Goal: Communication & Community: Answer question/provide support

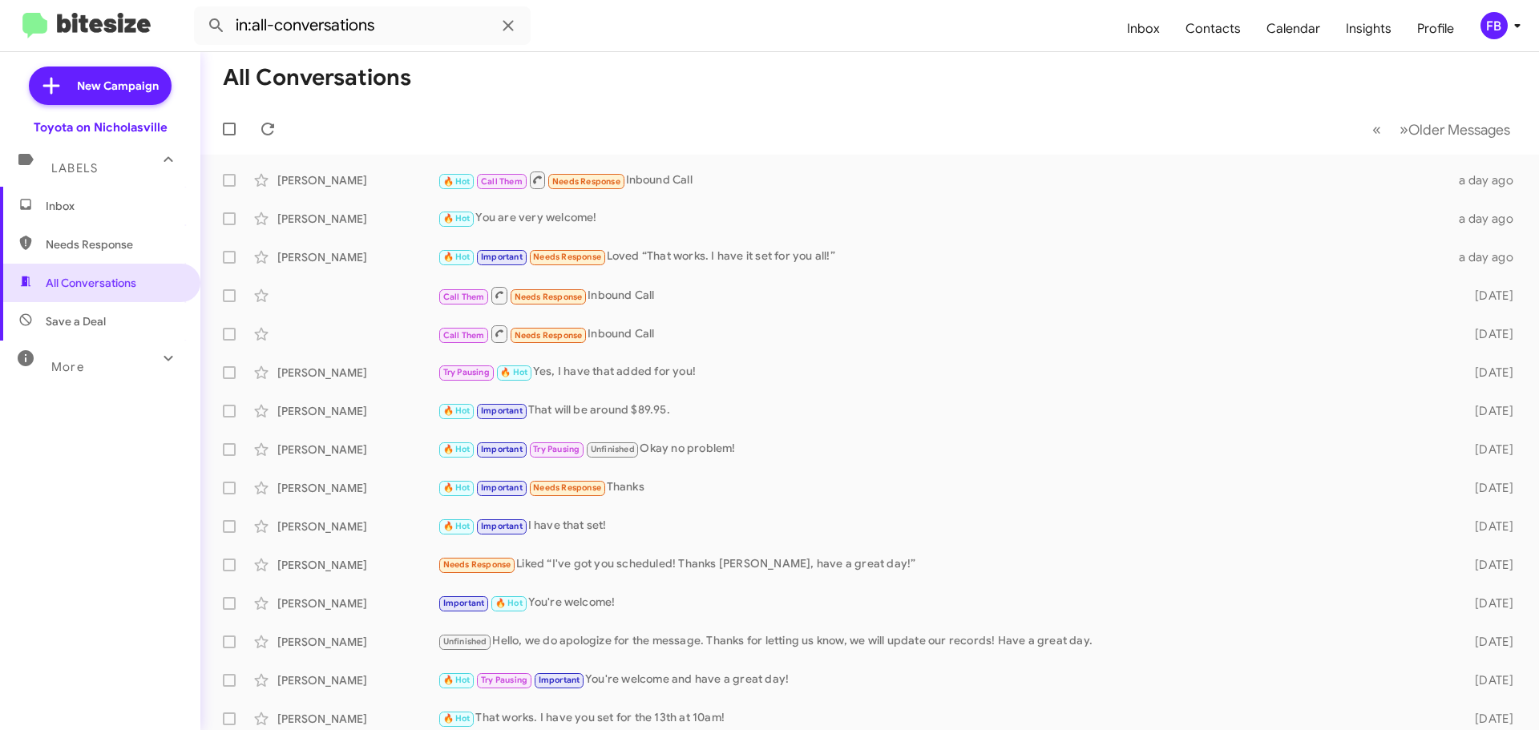
click at [115, 206] on span "Inbox" at bounding box center [114, 206] width 136 height 16
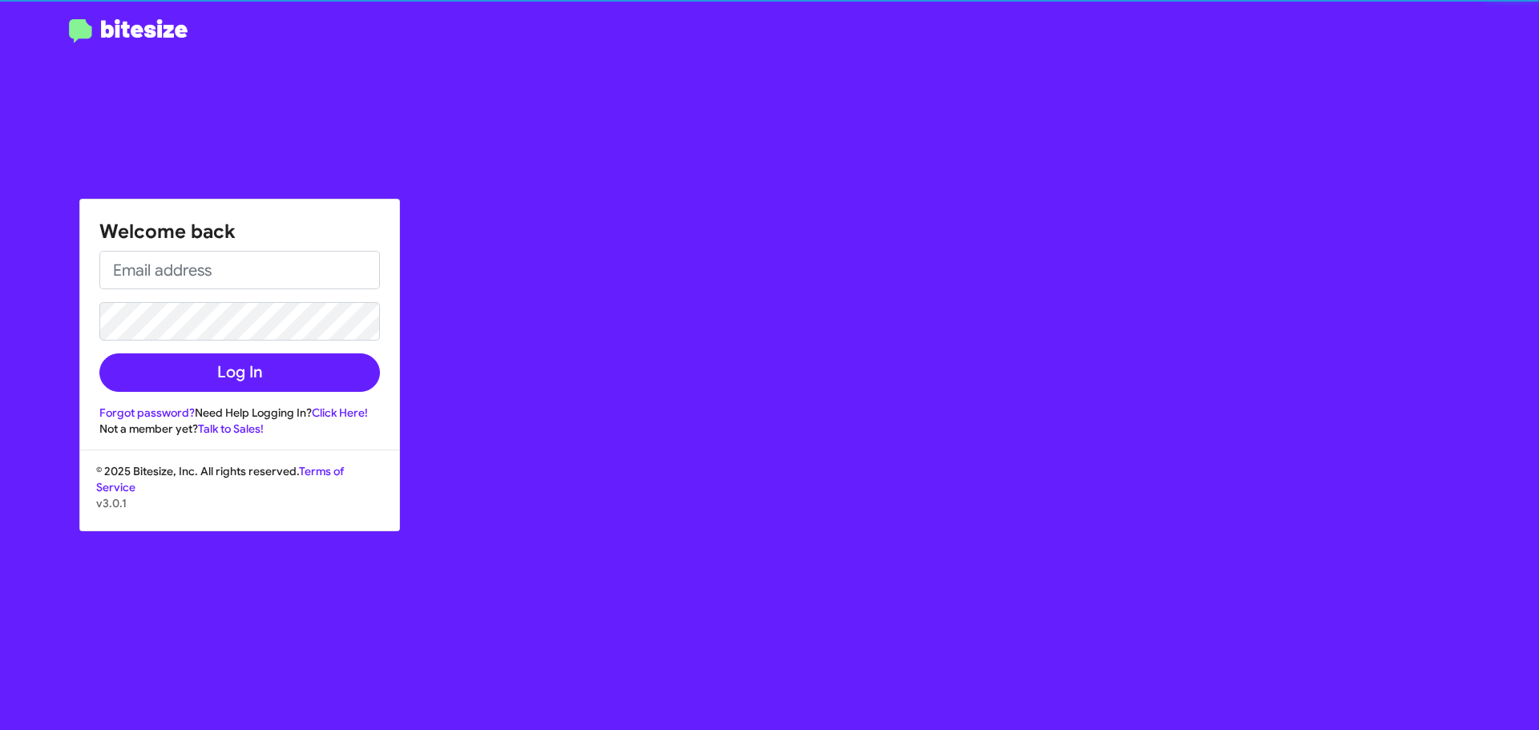
type input "[EMAIL_ADDRESS][DOMAIN_NAME]"
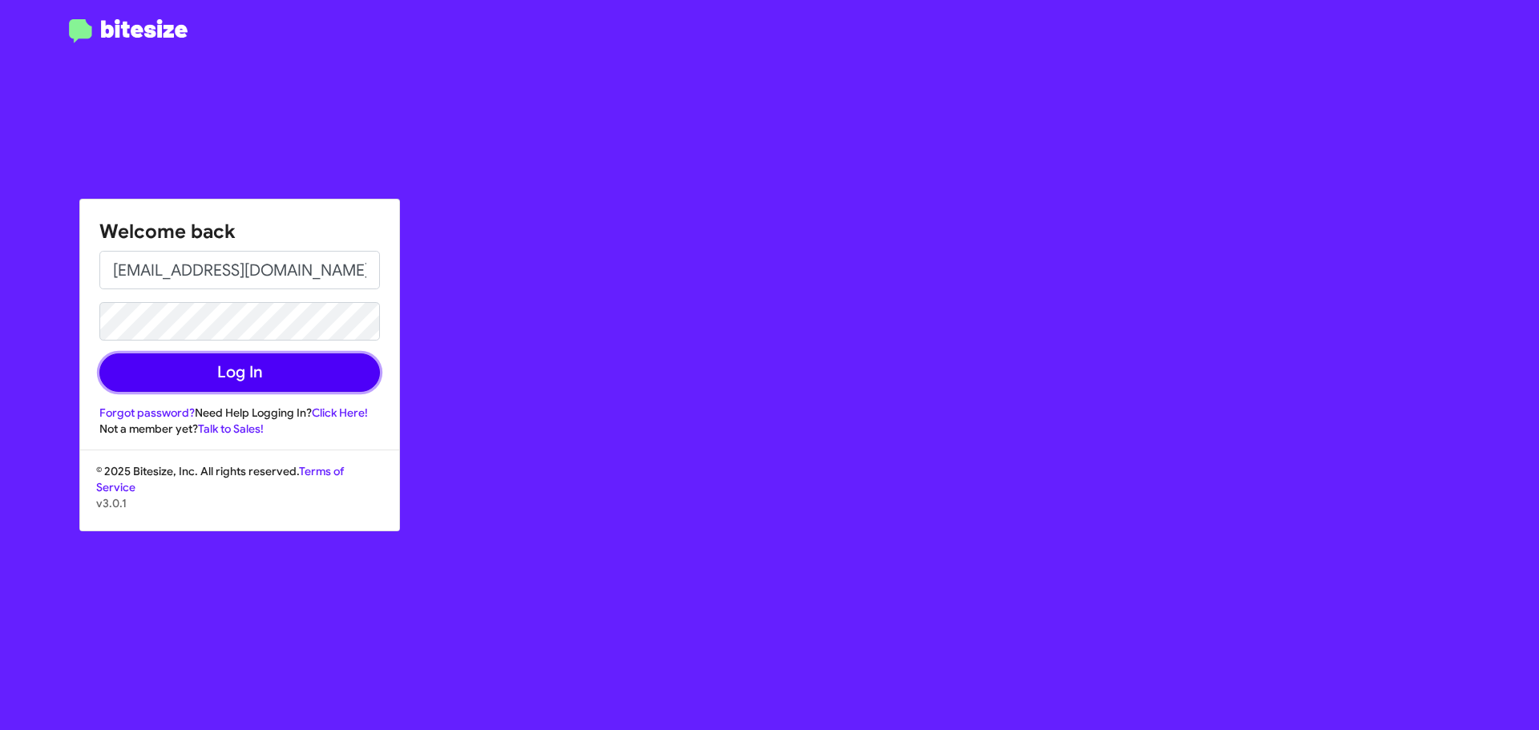
click at [326, 379] on button "Log In" at bounding box center [239, 372] width 281 height 38
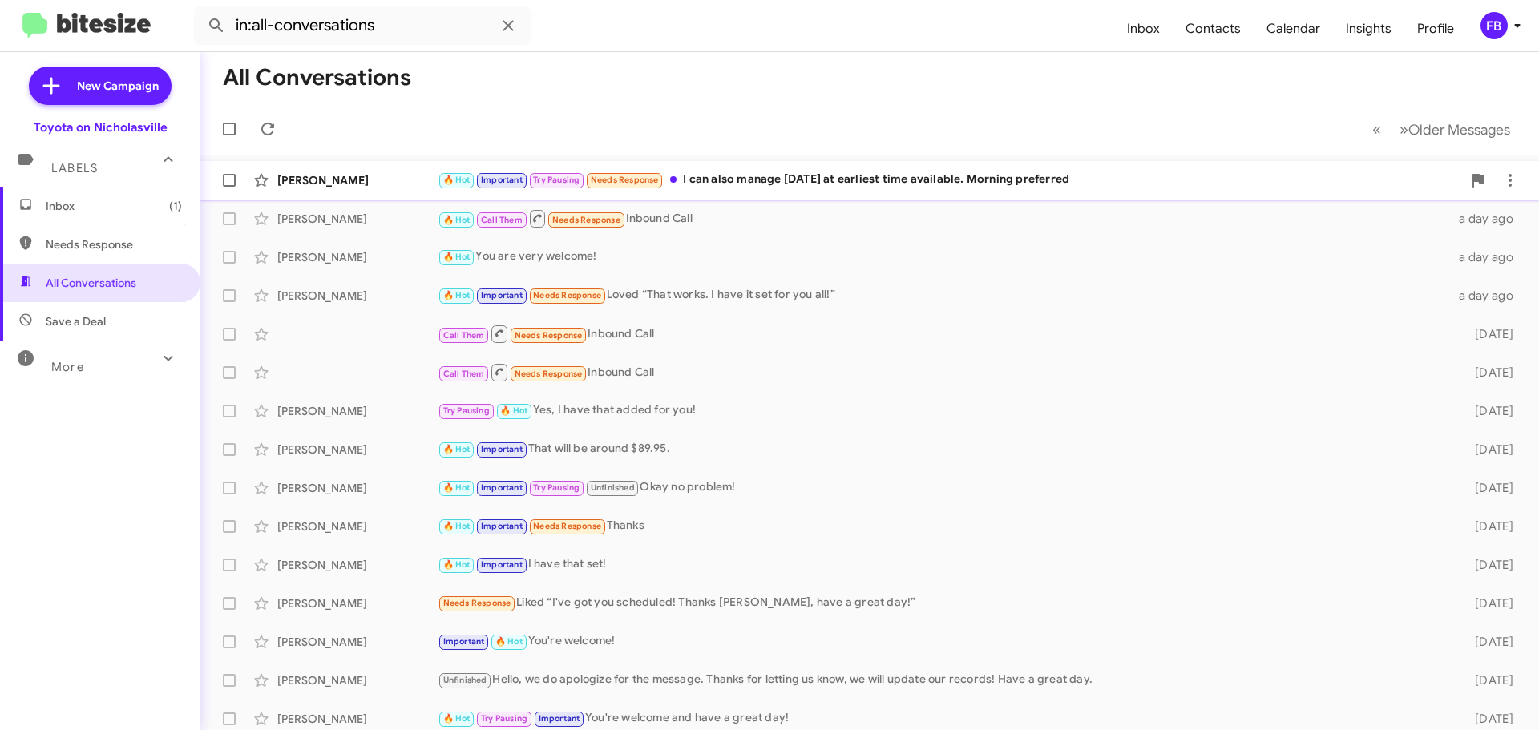
click at [993, 196] on div "[PERSON_NAME] 🔥 Hot Important Try Pausing Needs Response I can also manage [DAT…" at bounding box center [869, 180] width 1313 height 32
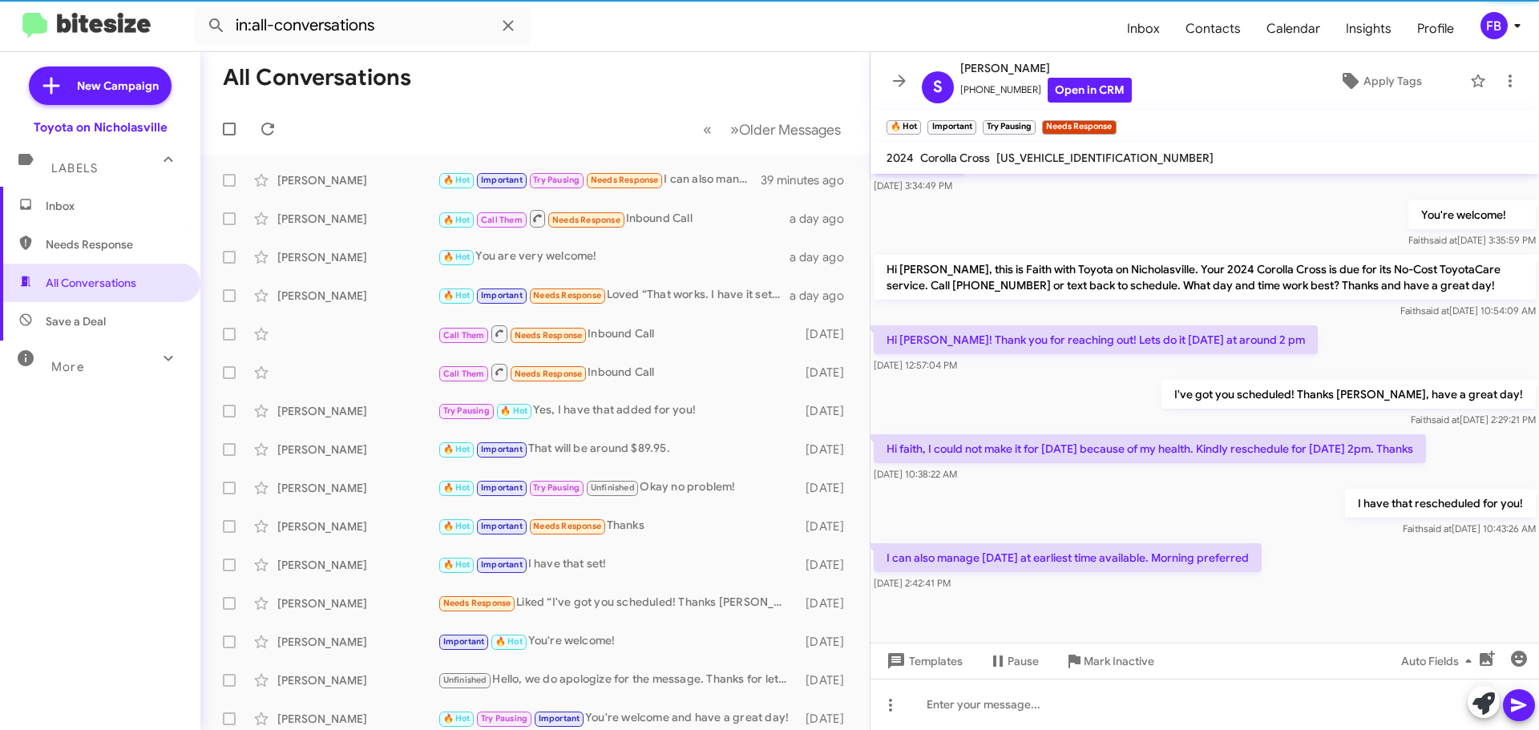
scroll to position [781, 0]
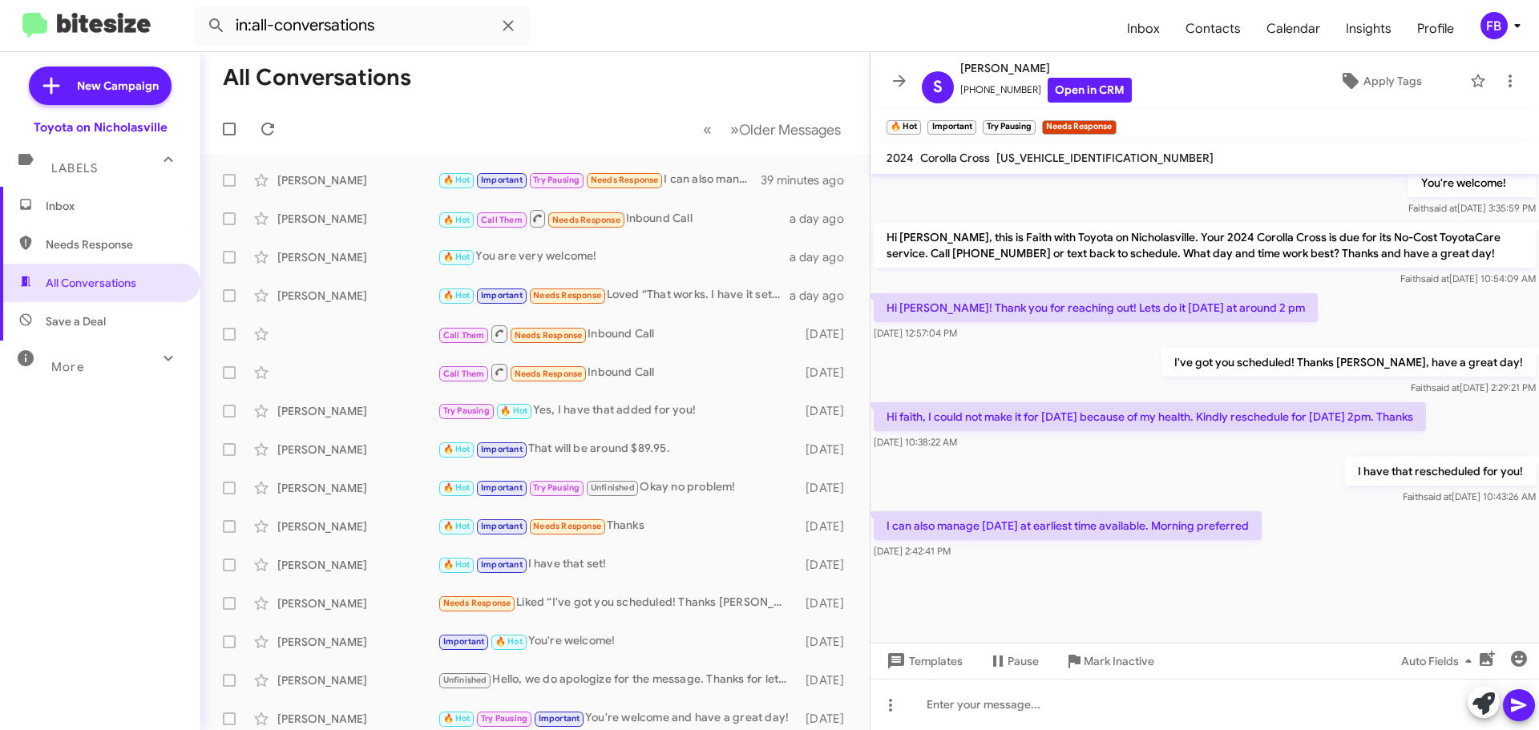
click at [1057, 157] on span "[US_VEHICLE_IDENTIFICATION_NUMBER]" at bounding box center [1104, 158] width 217 height 14
copy span "[US_VEHICLE_IDENTIFICATION_NUMBER]"
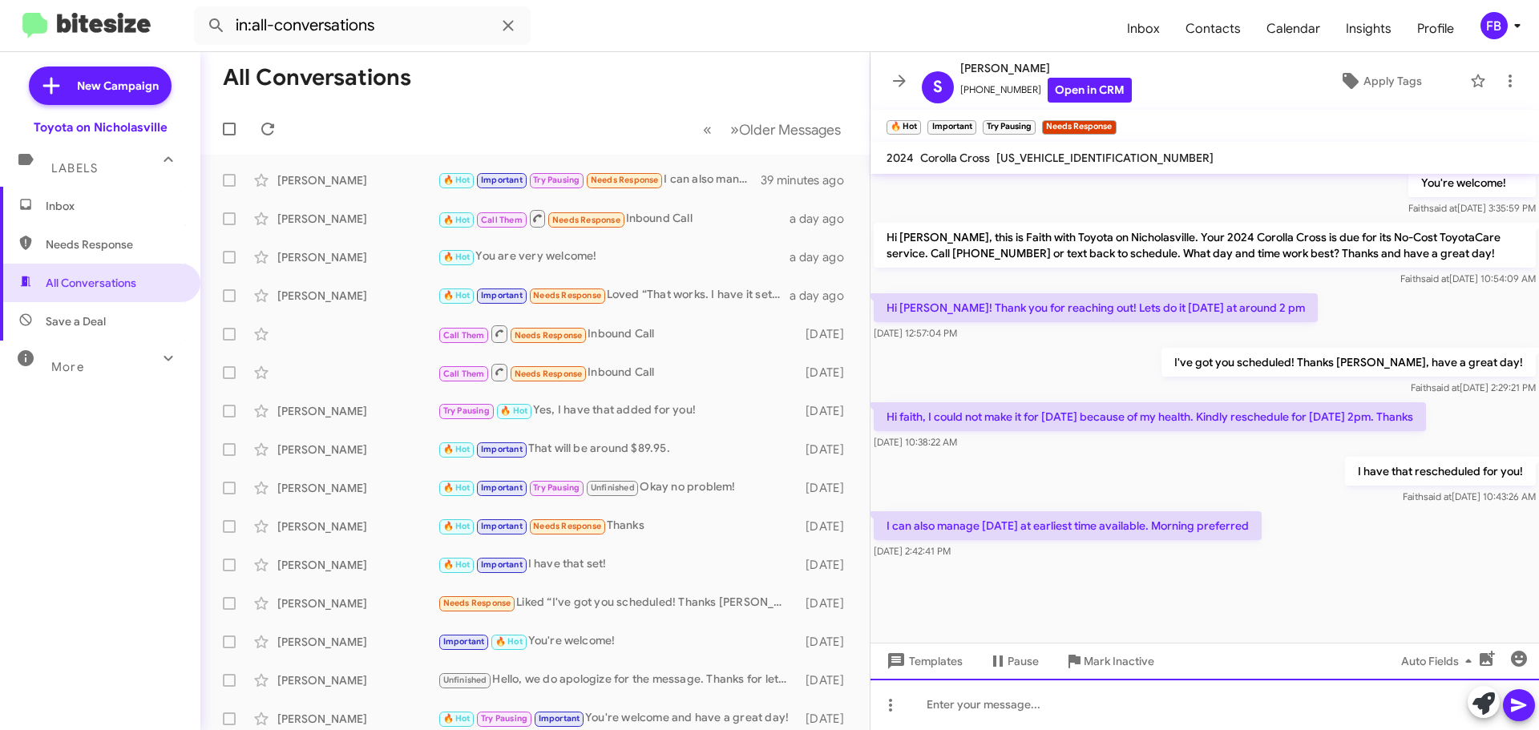
click at [975, 707] on div at bounding box center [1204, 704] width 668 height 51
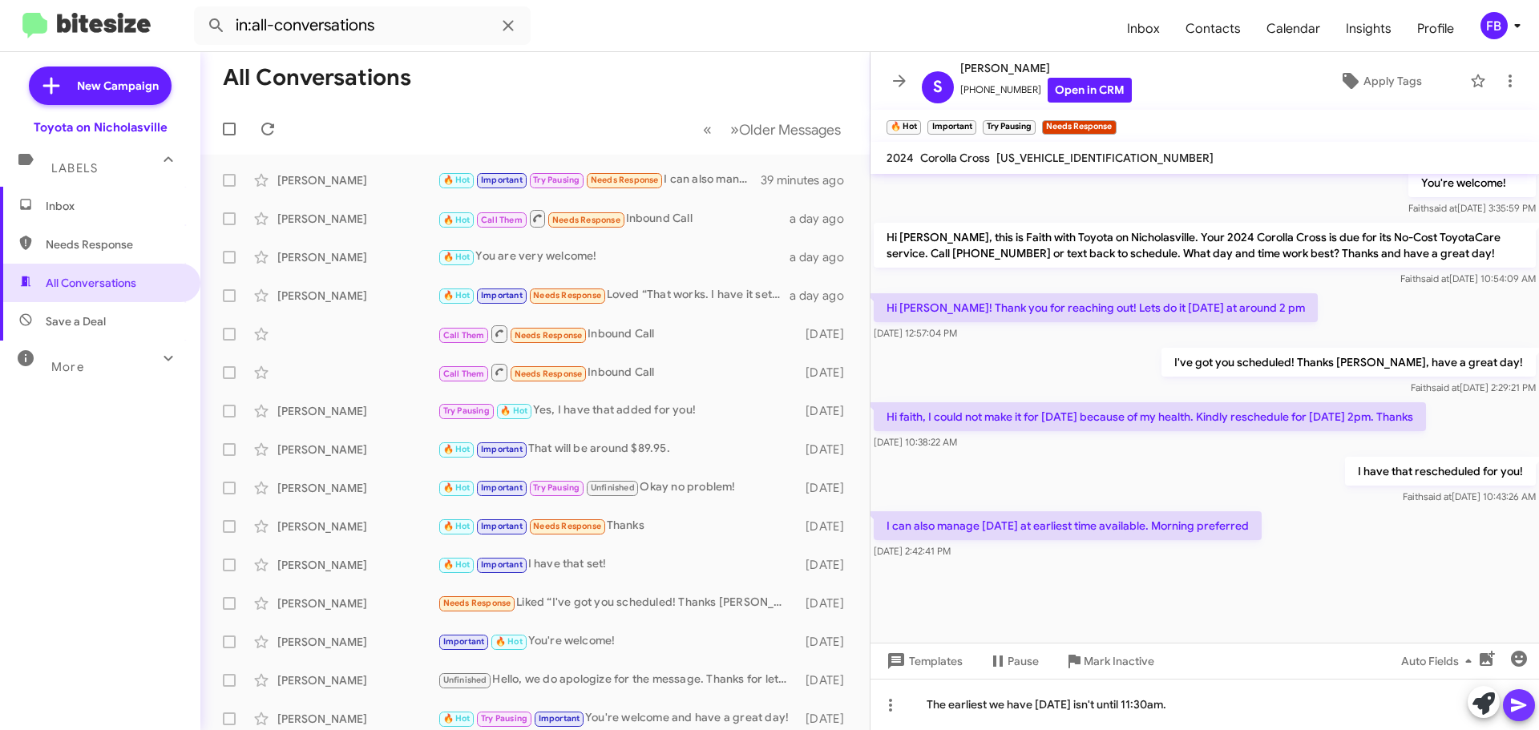
click at [1513, 700] on icon at bounding box center [1518, 706] width 15 height 14
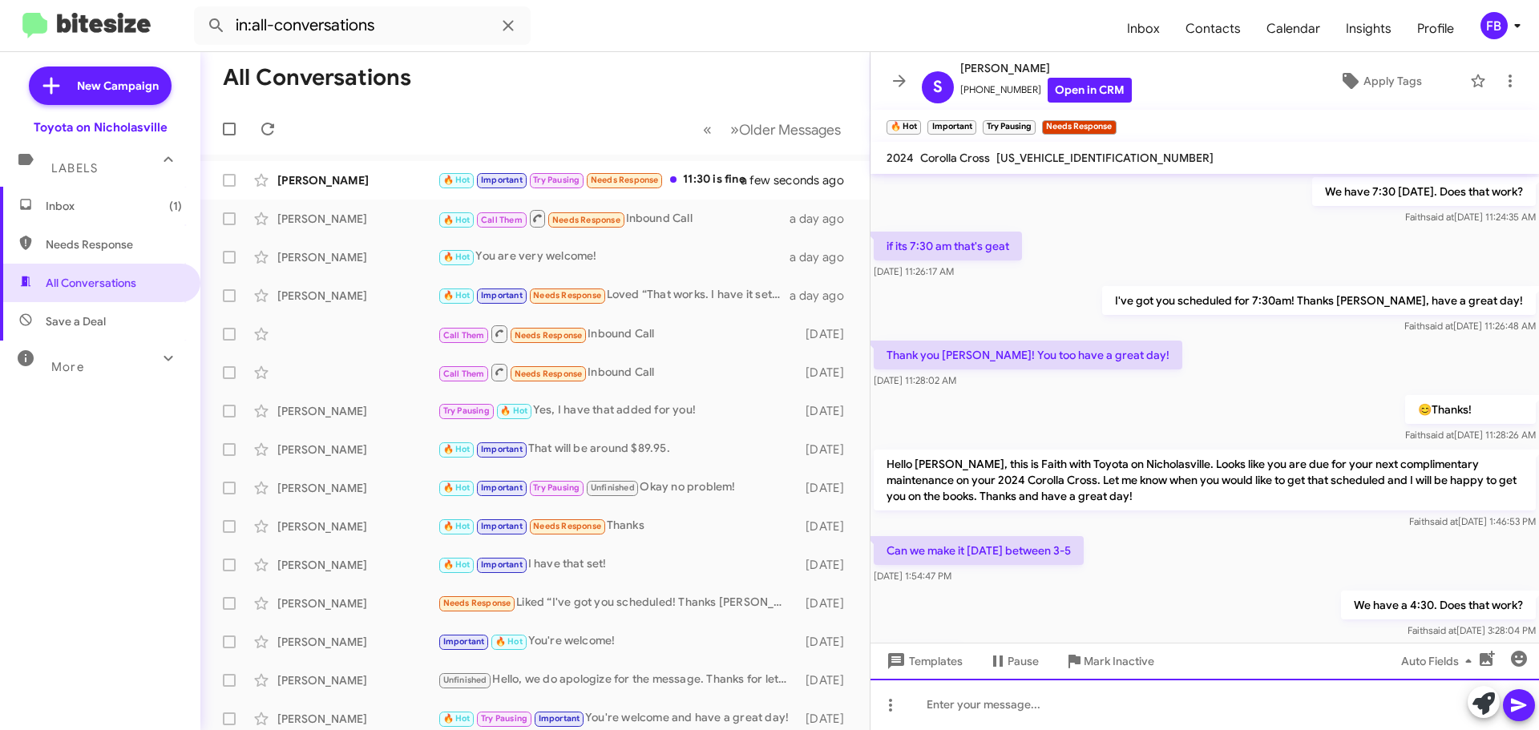
scroll to position [749, 0]
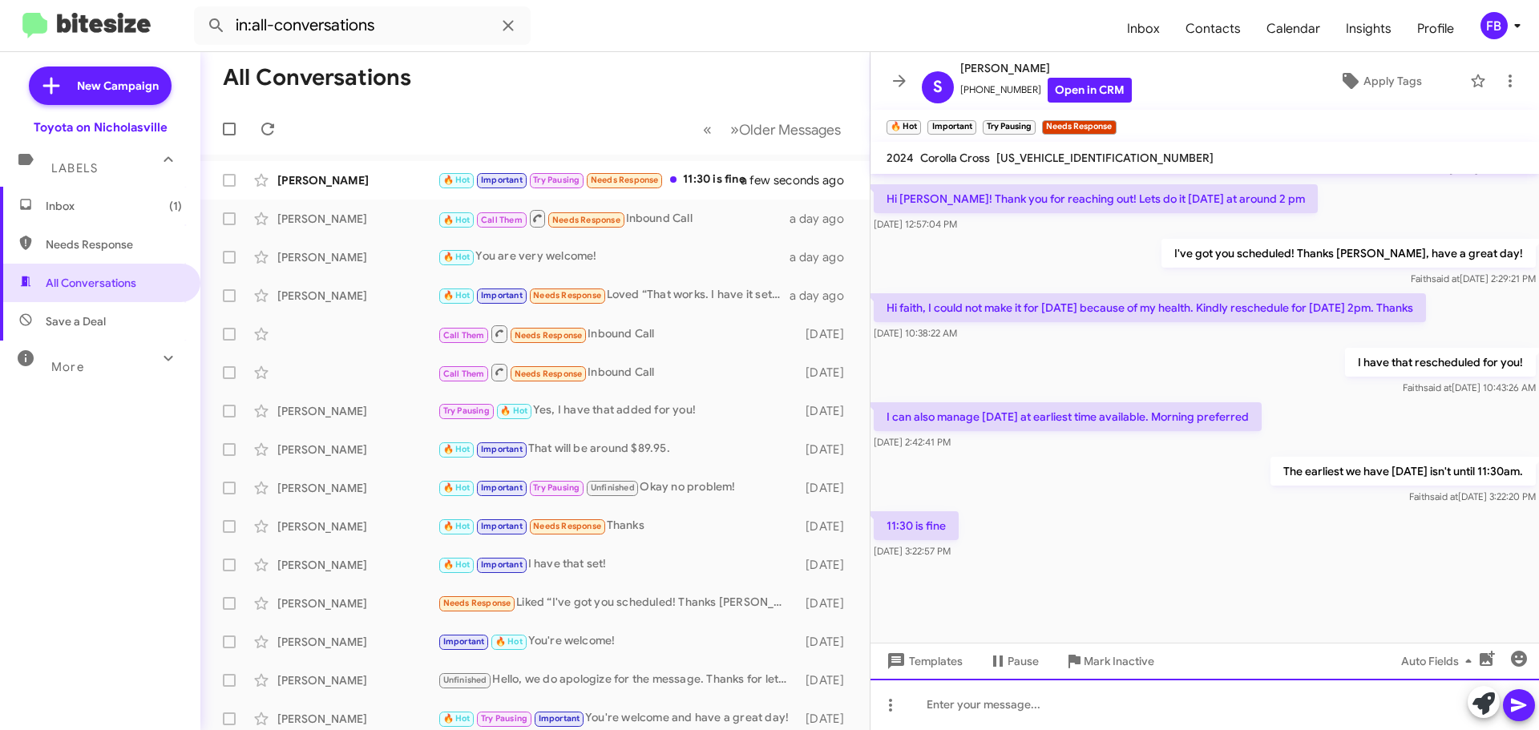
drag, startPoint x: 942, startPoint y: 699, endPoint x: 935, endPoint y: 684, distance: 16.5
click at [940, 699] on div at bounding box center [1204, 704] width 668 height 51
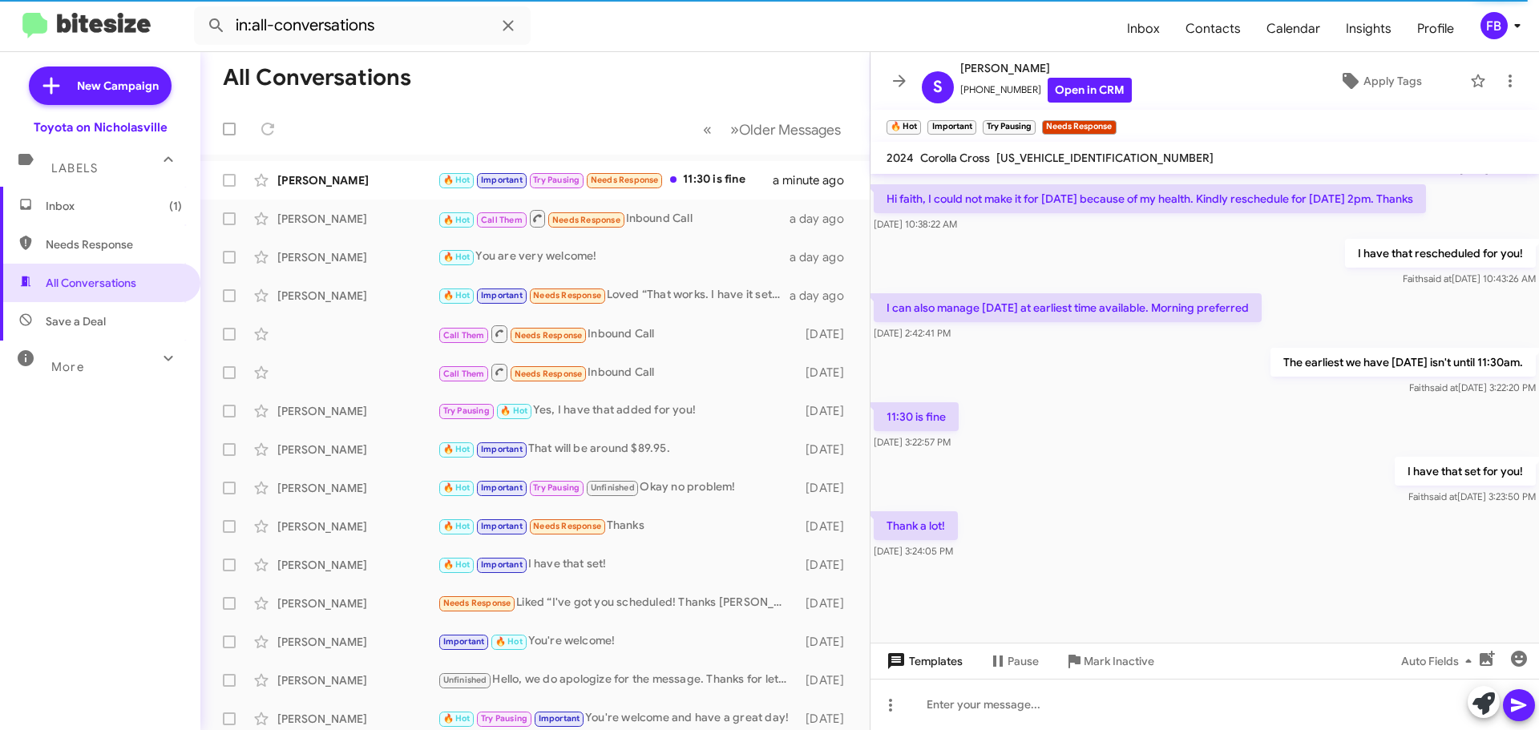
click at [915, 669] on span "Templates" at bounding box center [922, 661] width 79 height 29
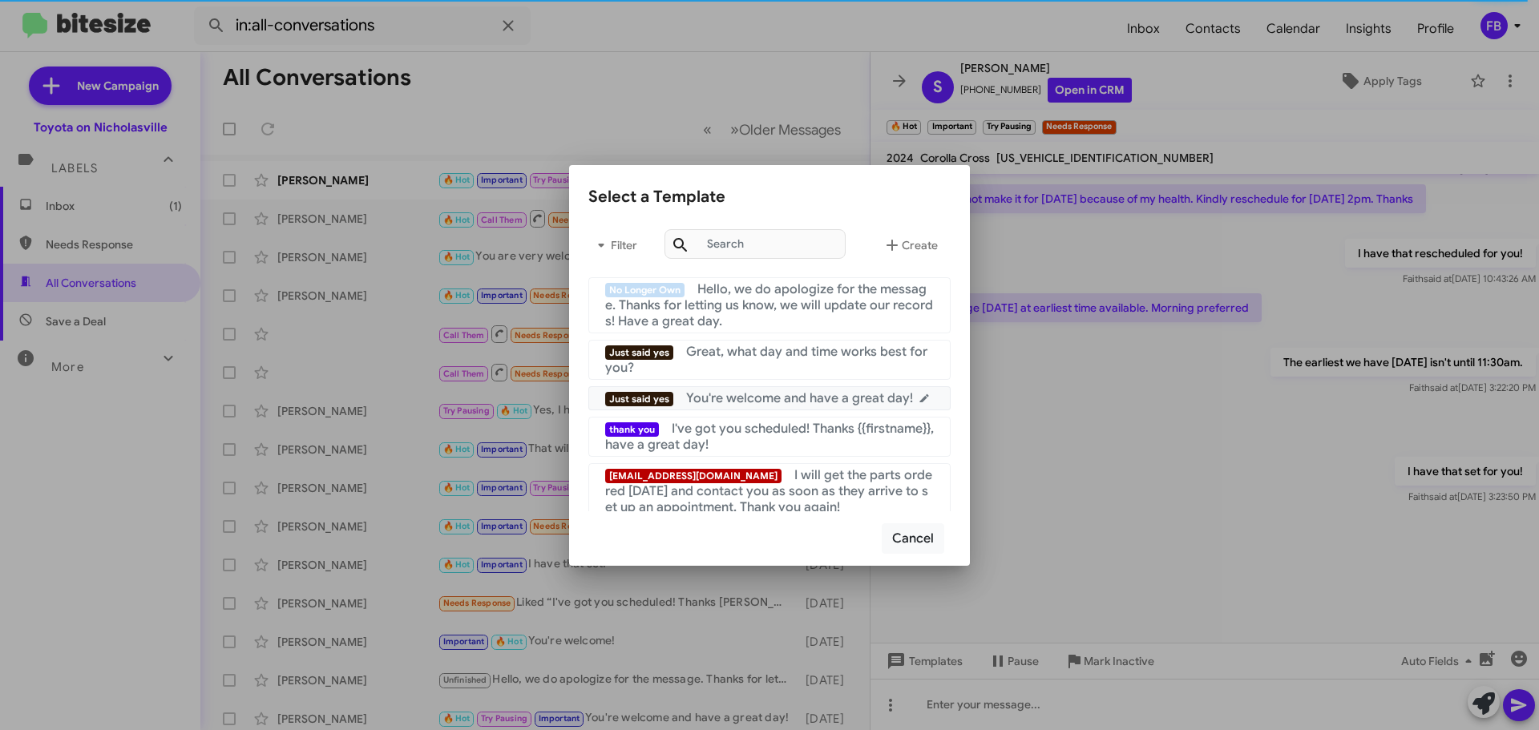
drag, startPoint x: 787, startPoint y: 402, endPoint x: 907, endPoint y: 414, distance: 120.9
click at [788, 401] on span "You're welcome and have a great day!" at bounding box center [799, 398] width 227 height 16
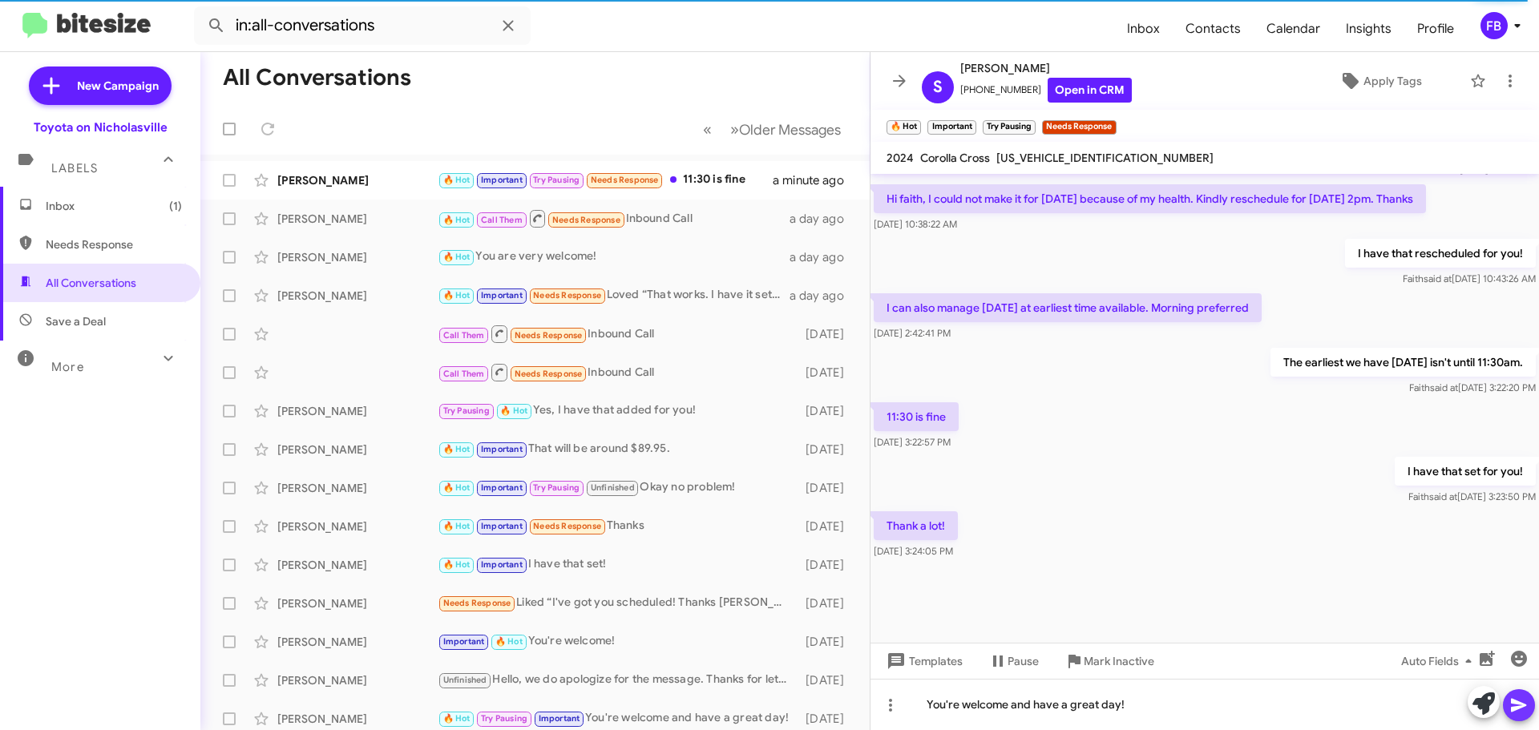
drag, startPoint x: 1517, startPoint y: 713, endPoint x: 1523, endPoint y: 693, distance: 20.8
click at [1518, 713] on icon at bounding box center [1518, 705] width 19 height 19
